Goal: Find specific page/section: Find specific page/section

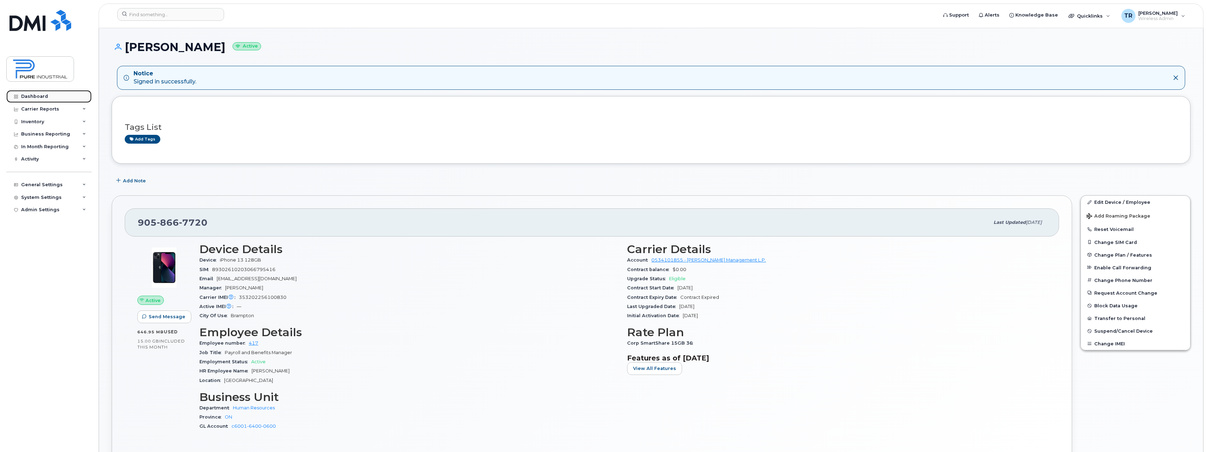
click at [32, 100] on link "Dashboard" at bounding box center [48, 96] width 85 height 13
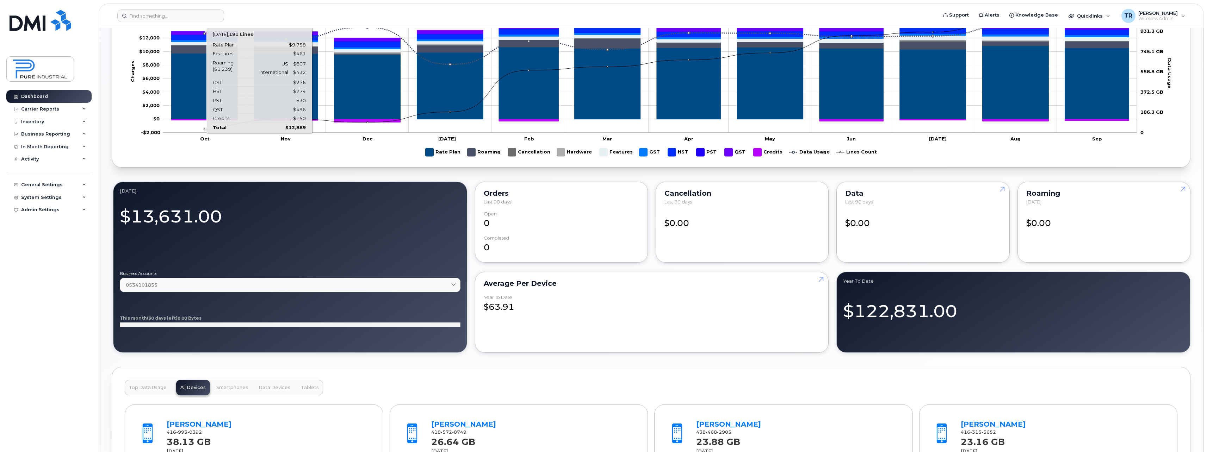
scroll to position [388, 0]
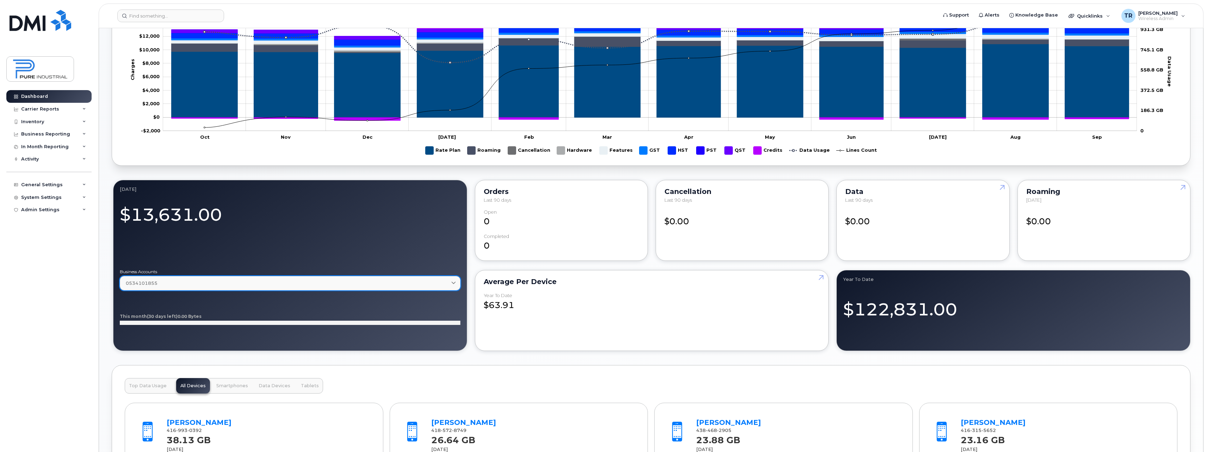
click at [442, 282] on div "0534101855" at bounding box center [290, 283] width 329 height 7
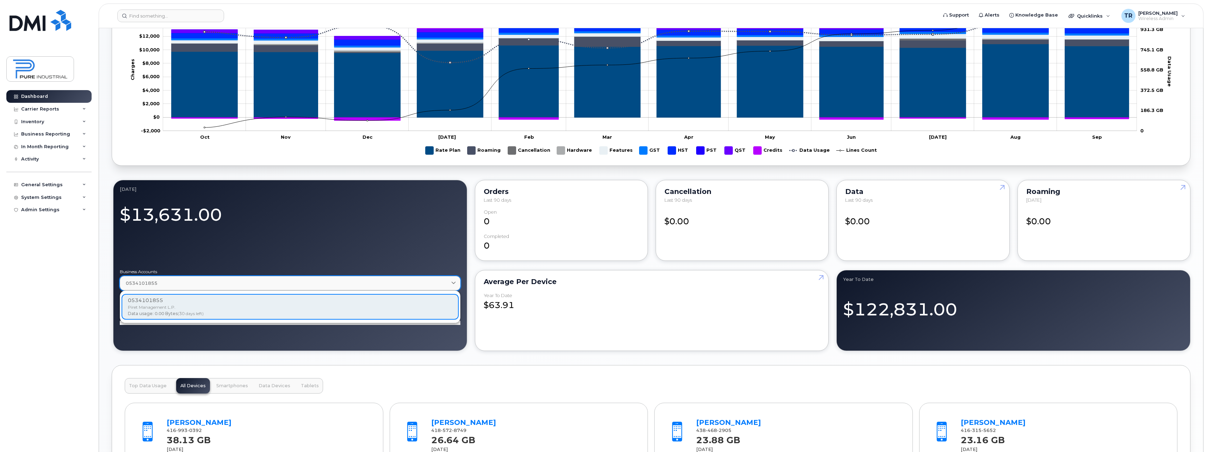
click at [442, 282] on div "0534101855" at bounding box center [290, 283] width 329 height 7
click at [756, 366] on div "Top Data Usage All Devices Smartphones Data Devices Tablets [PERSON_NAME] 416 9…" at bounding box center [651, 438] width 1079 height 146
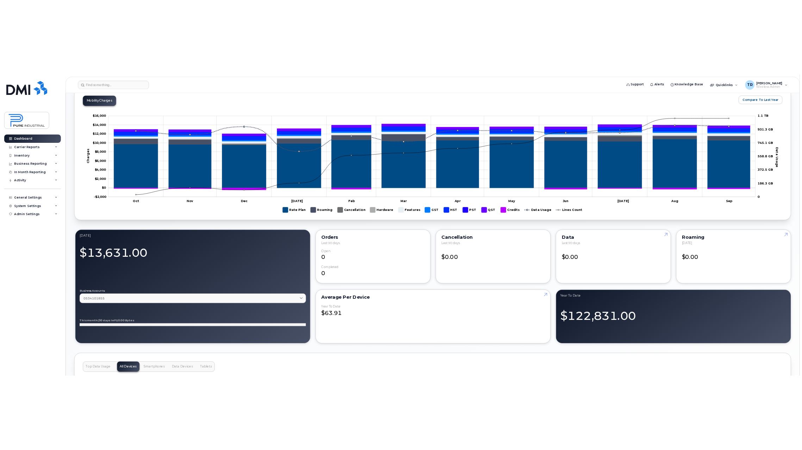
scroll to position [247, 0]
